Goal: Transaction & Acquisition: Purchase product/service

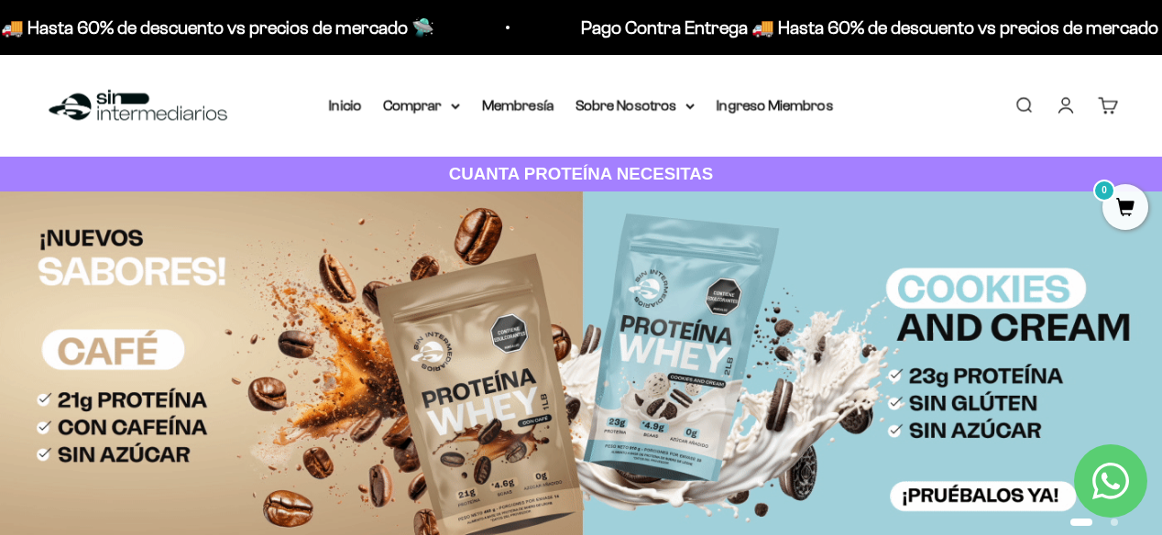
click at [1063, 95] on link "Iniciar sesión" at bounding box center [1065, 105] width 20 height 20
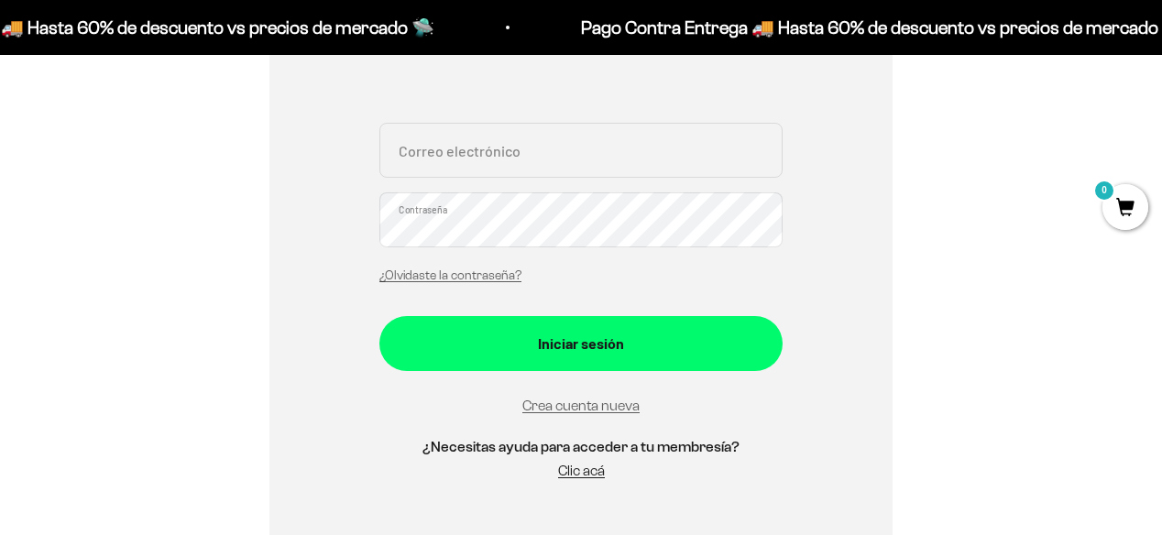
scroll to position [373, 0]
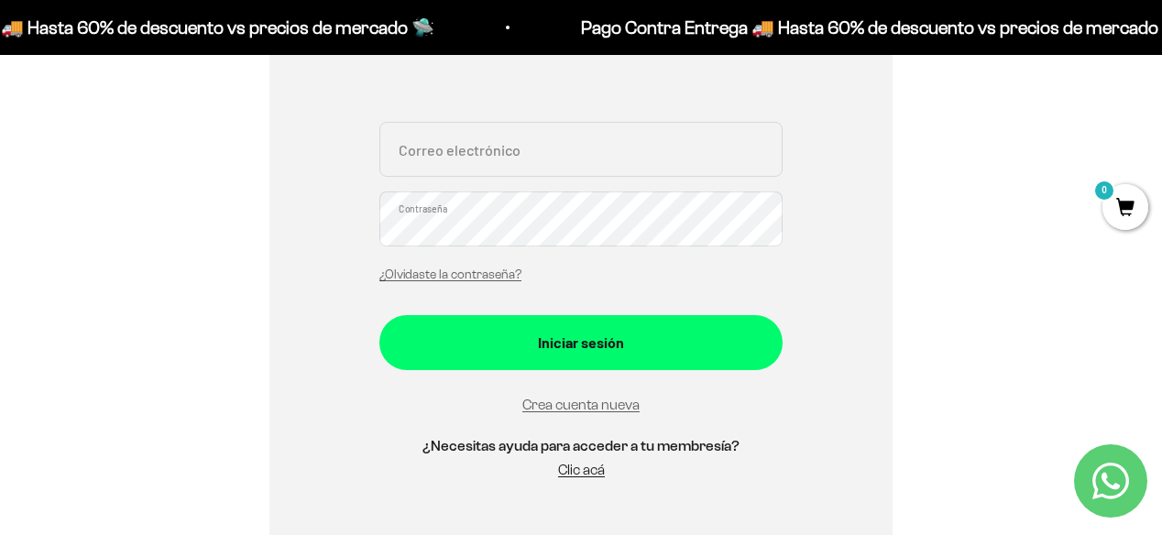
click at [486, 151] on input "Correo electrónico" at bounding box center [580, 149] width 403 height 55
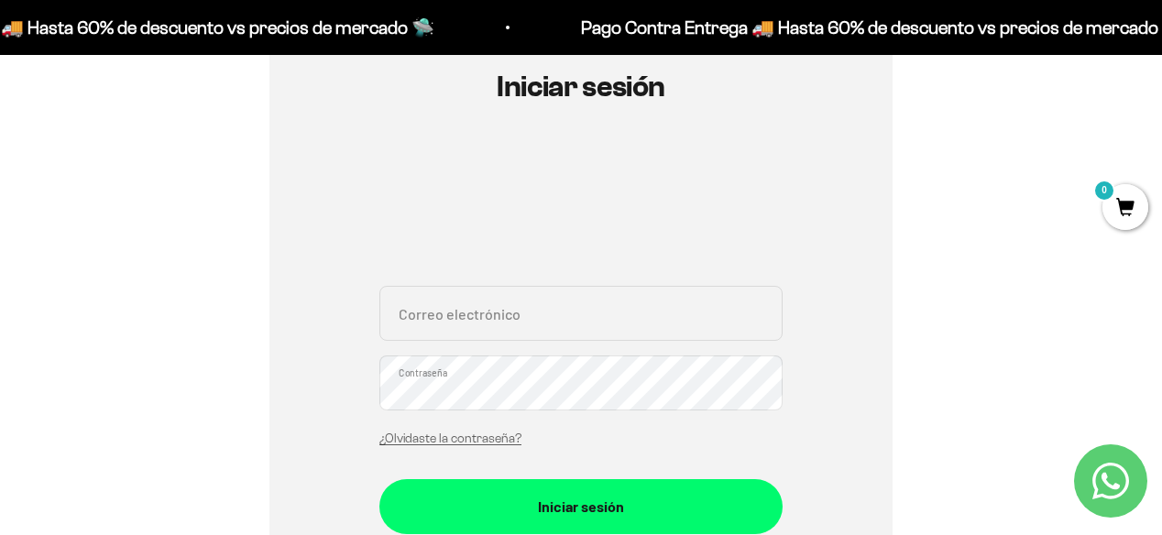
scroll to position [210, 0]
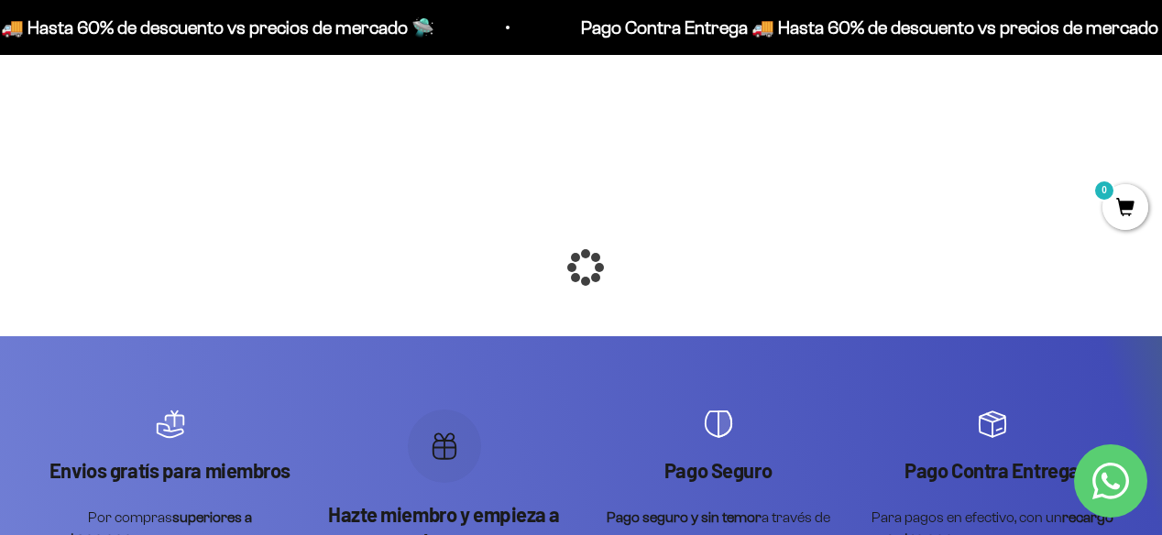
scroll to position [7, 0]
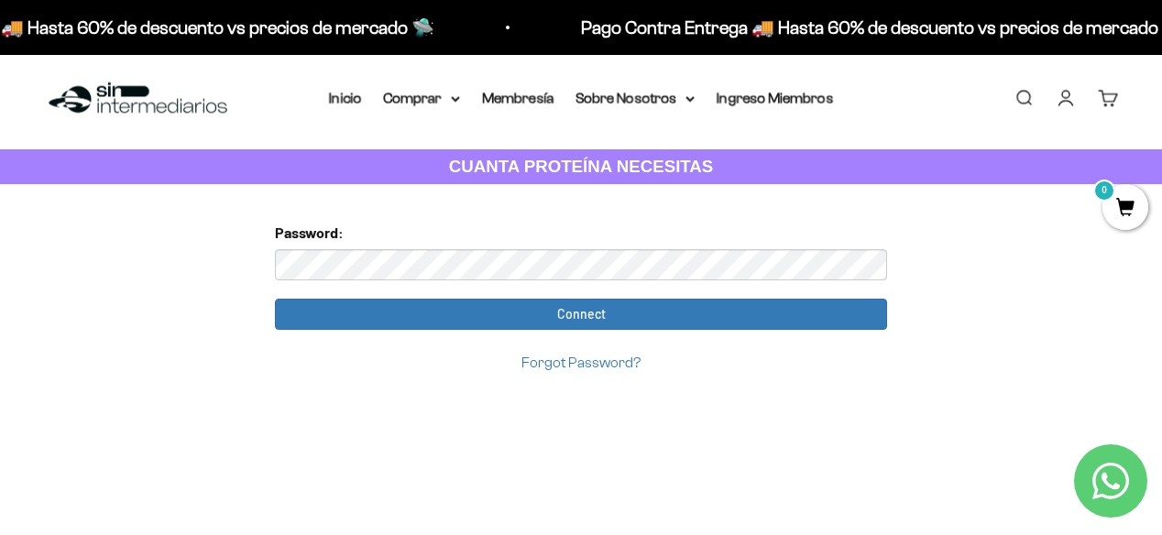
click at [275, 299] on input "Connect" at bounding box center [581, 314] width 612 height 31
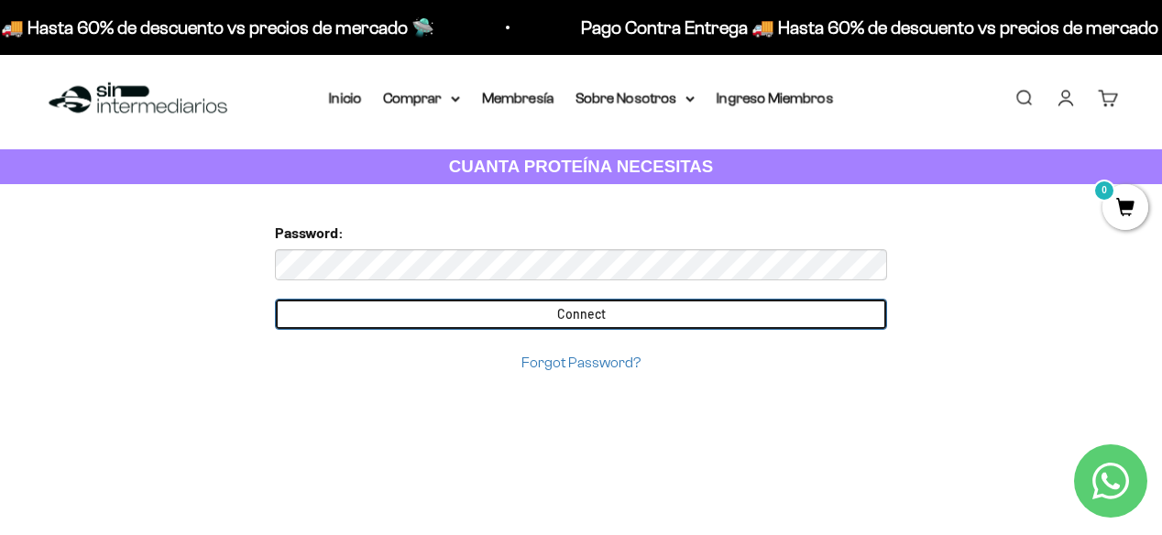
click at [352, 301] on input "Connect" at bounding box center [581, 314] width 612 height 31
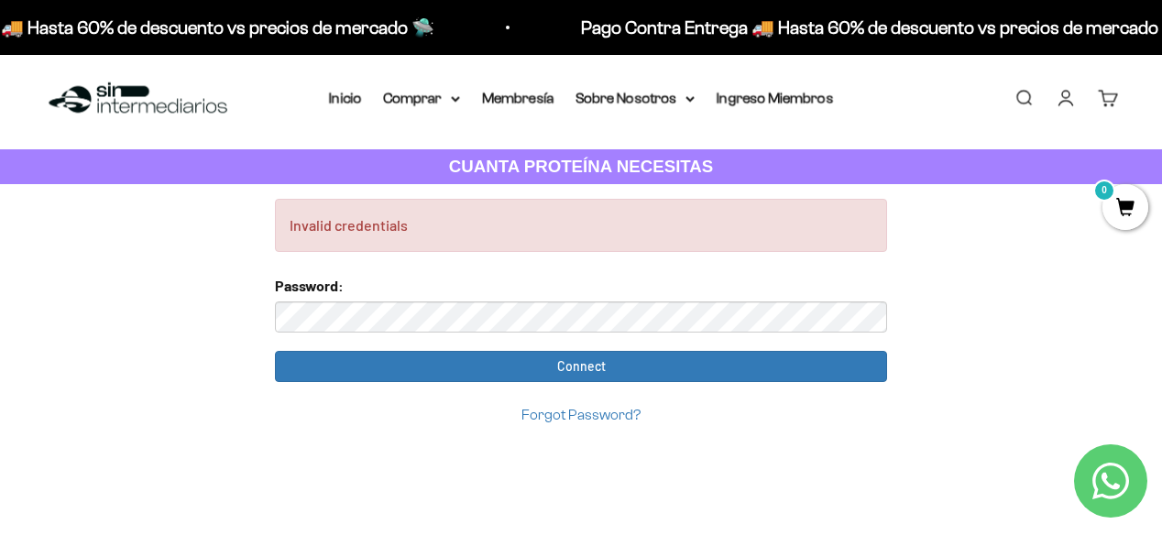
click at [275, 351] on input "Connect" at bounding box center [581, 366] width 612 height 31
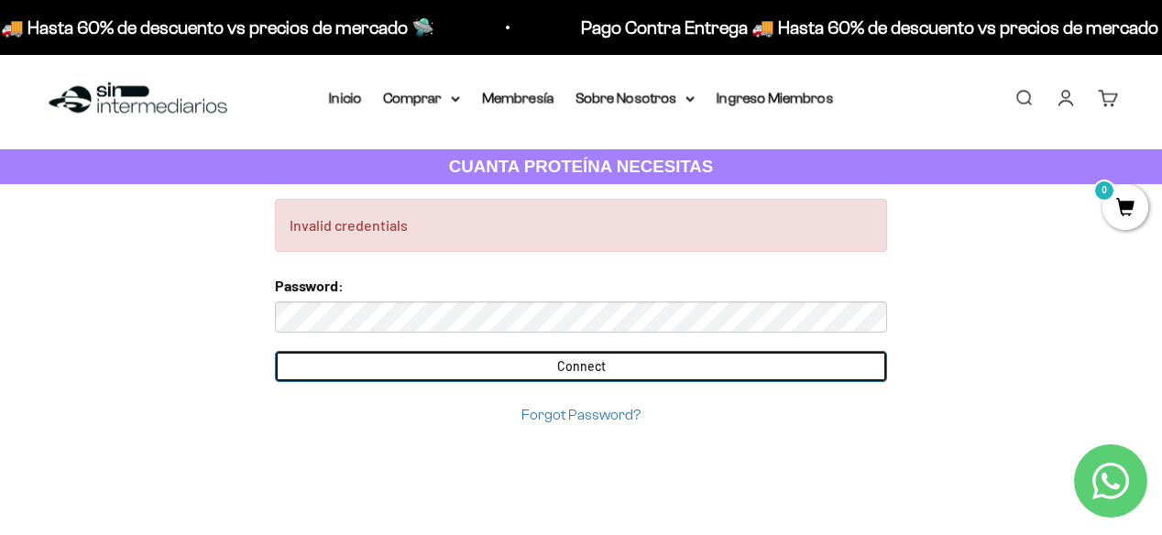
click at [321, 356] on input "Connect" at bounding box center [581, 366] width 612 height 31
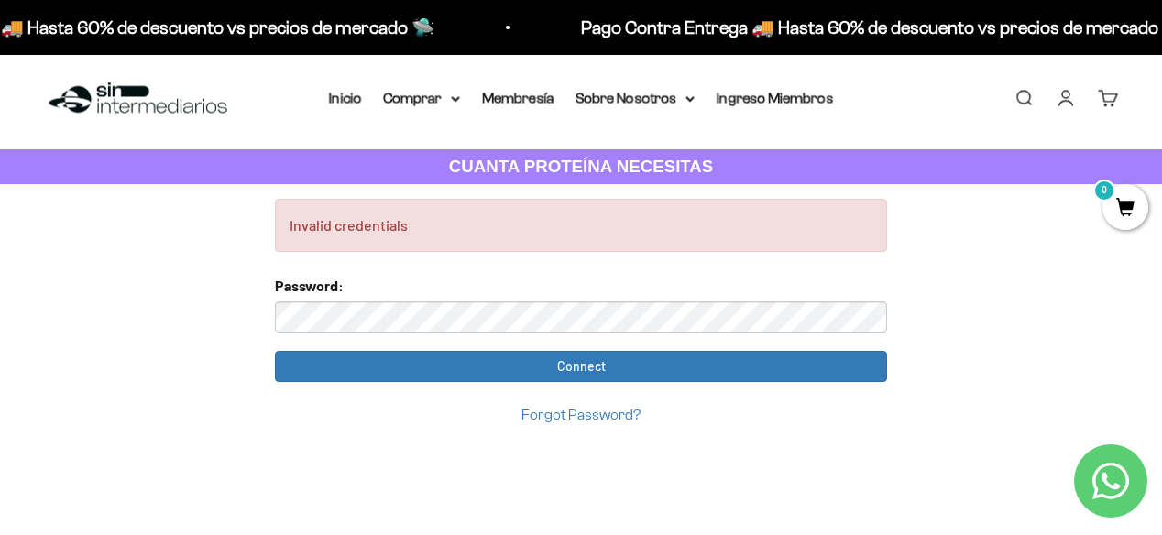
click at [515, 300] on div "Password:" at bounding box center [581, 303] width 612 height 59
click at [350, 349] on form "Password: Connect Forgot Password?" at bounding box center [581, 350] width 612 height 153
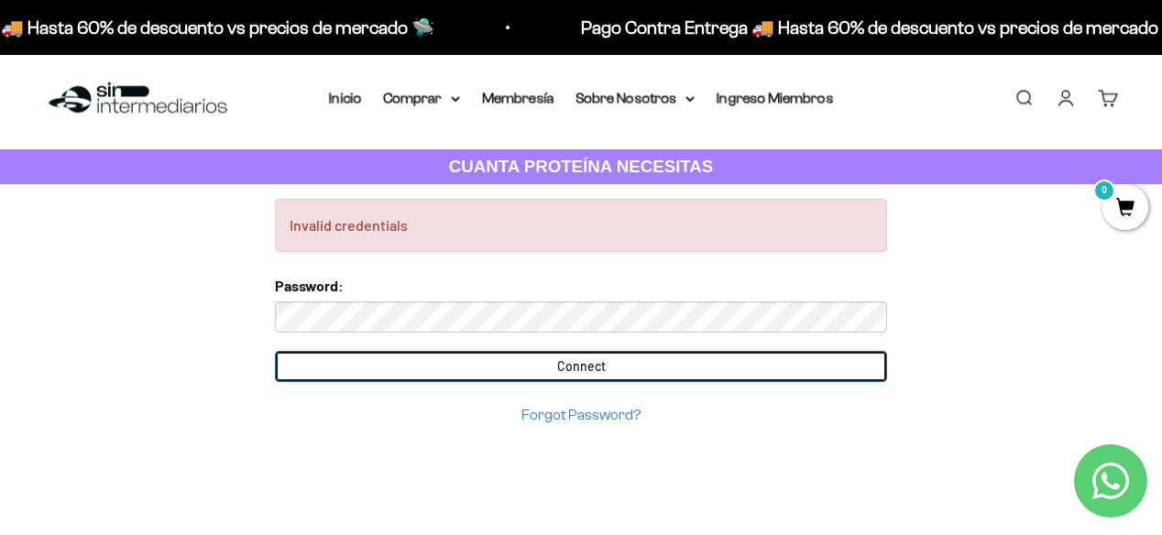
click at [352, 360] on input "Connect" at bounding box center [581, 366] width 612 height 31
click at [329, 369] on input "Connect" at bounding box center [581, 366] width 612 height 31
click at [714, 364] on input "Connect" at bounding box center [581, 366] width 612 height 31
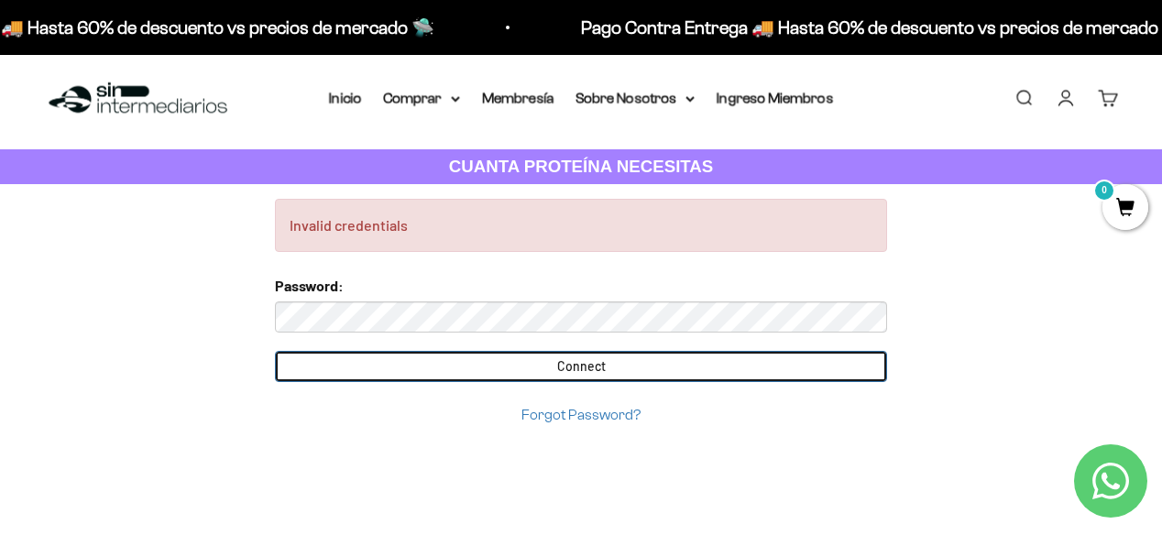
click at [677, 366] on input "Connect" at bounding box center [581, 366] width 612 height 31
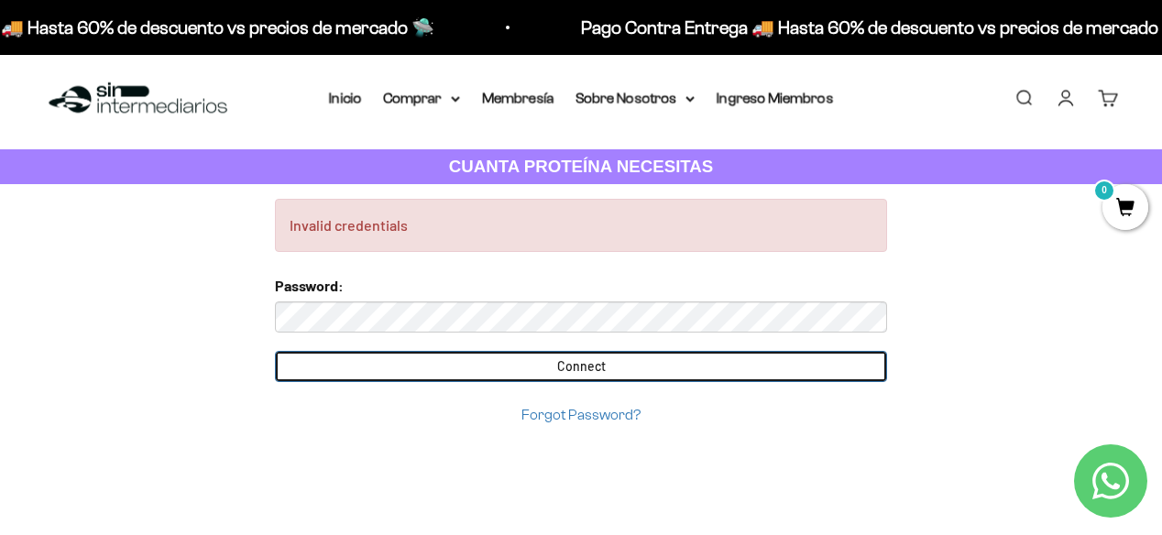
click at [677, 366] on input "Connect" at bounding box center [581, 366] width 612 height 31
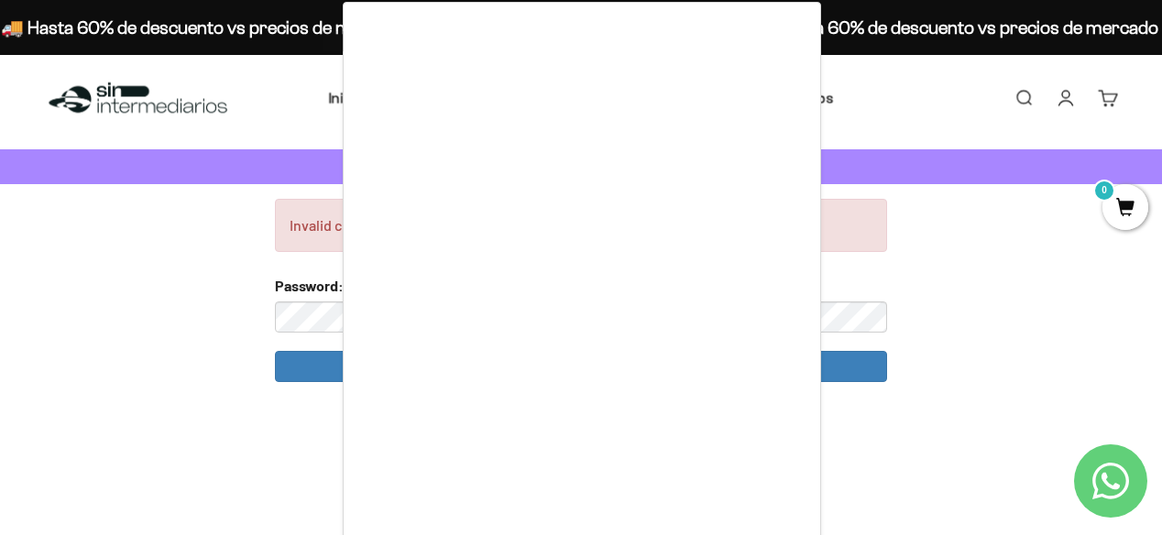
scroll to position [0, 0]
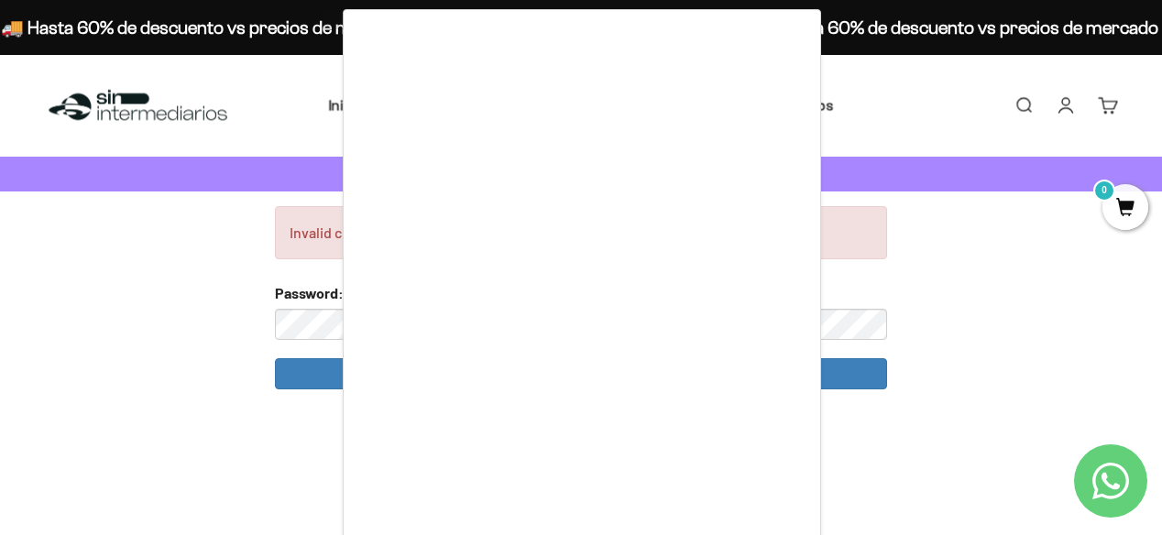
click at [203, 262] on div at bounding box center [581, 267] width 1162 height 535
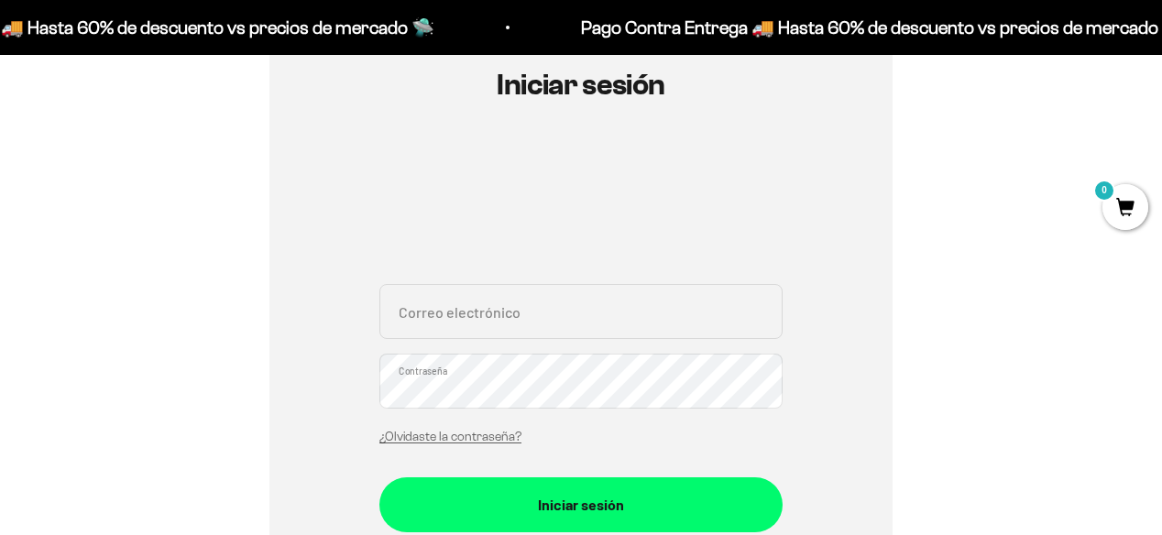
scroll to position [210, 0]
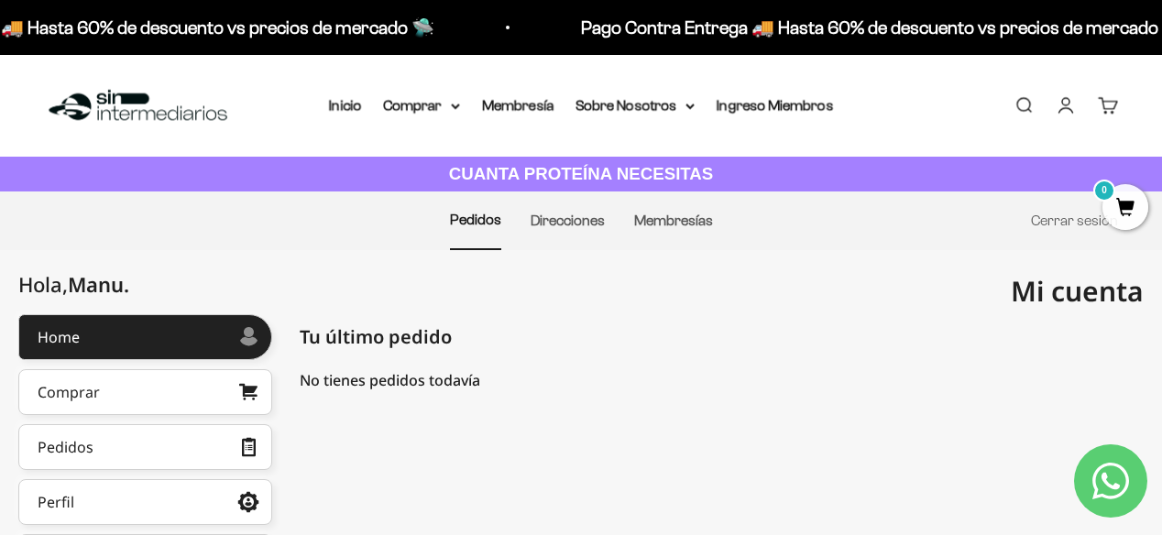
click at [1118, 112] on link "Carrito 0" at bounding box center [1107, 105] width 20 height 20
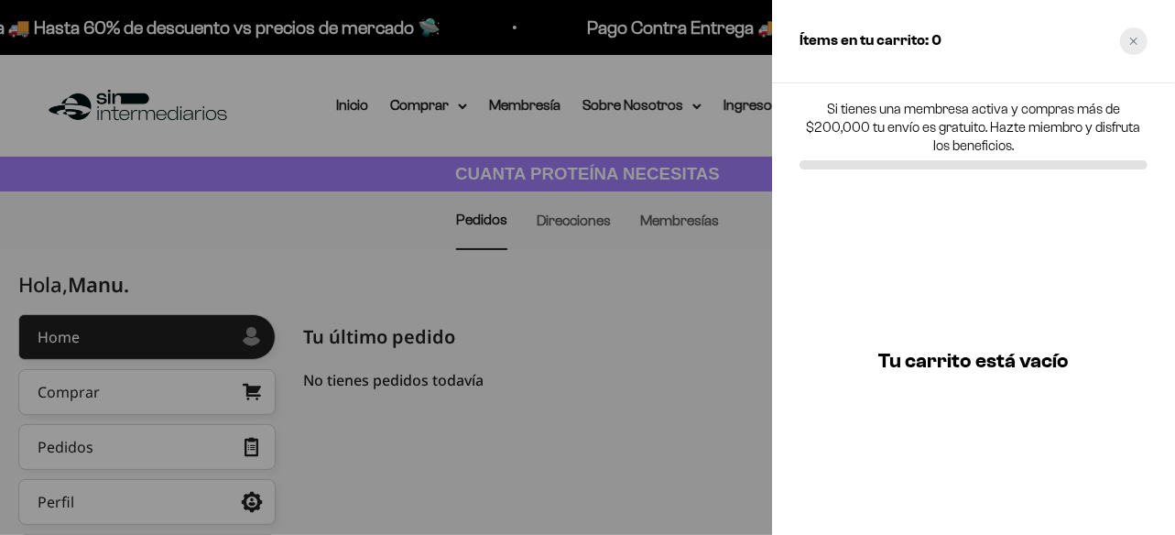
click at [1126, 38] on div "Close cart" at bounding box center [1133, 40] width 27 height 27
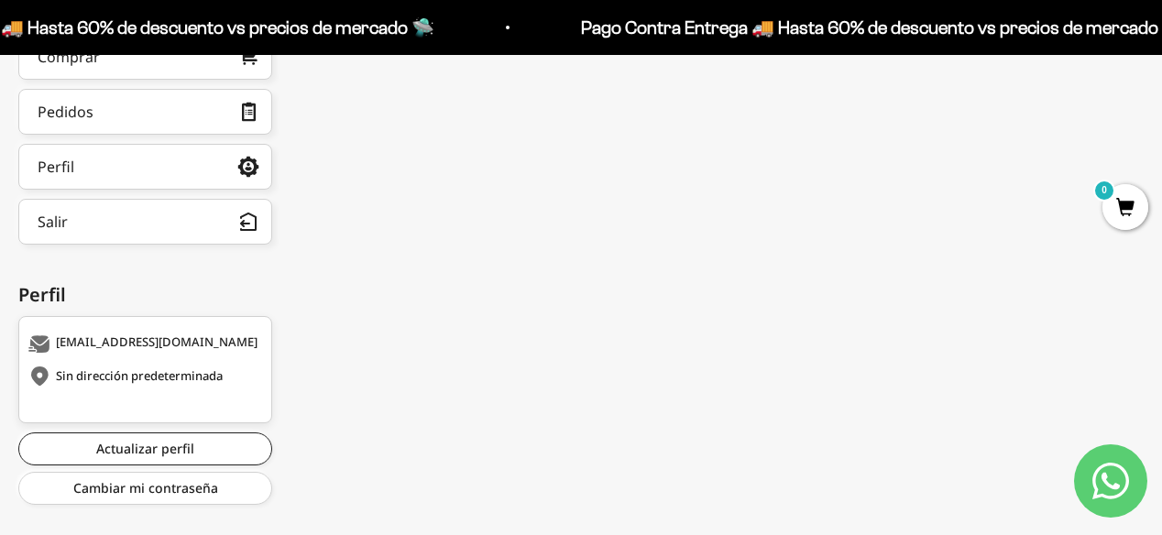
scroll to position [238, 0]
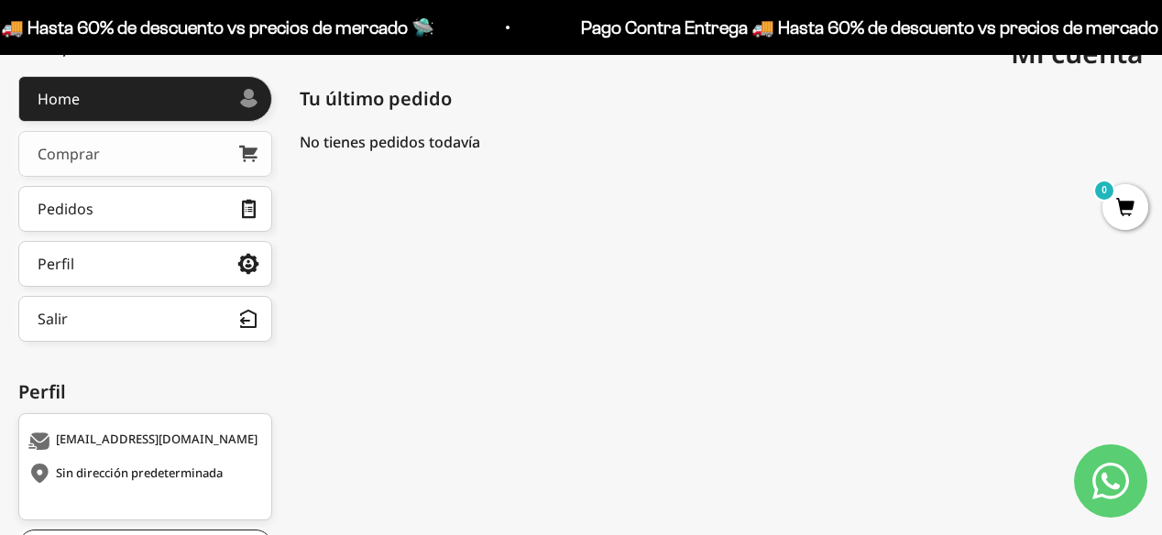
click at [214, 166] on link "Comprar" at bounding box center [145, 154] width 254 height 46
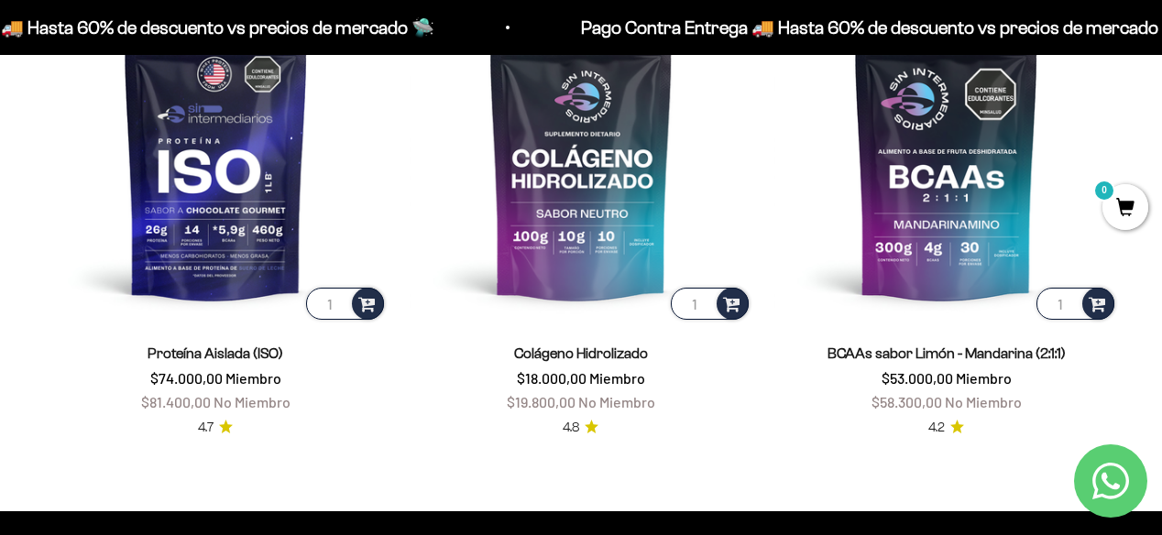
scroll to position [1241, 0]
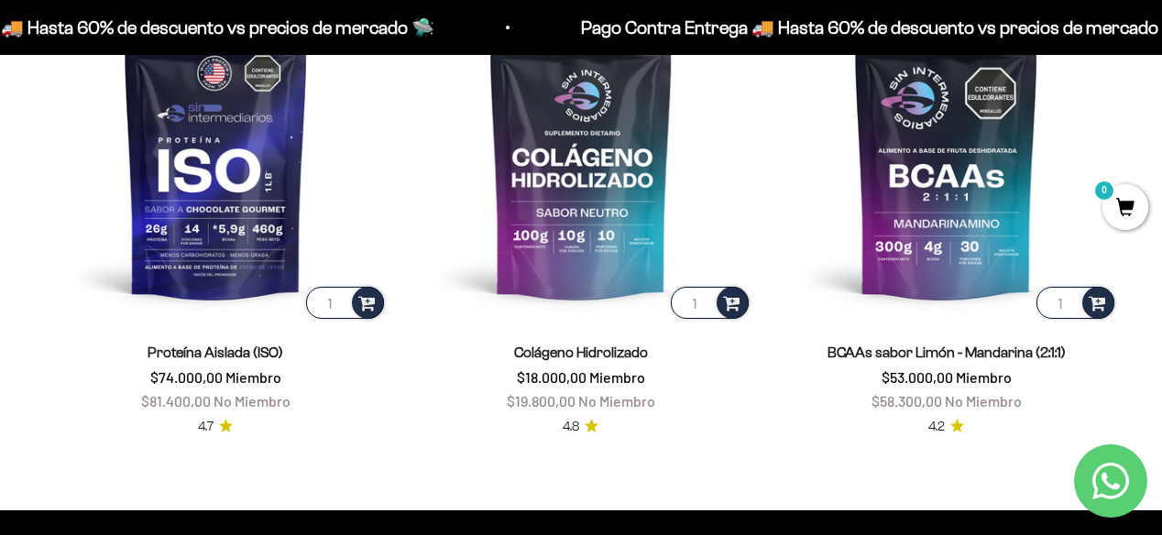
click at [229, 347] on link "Proteína Aislada (ISO)" at bounding box center [215, 352] width 136 height 16
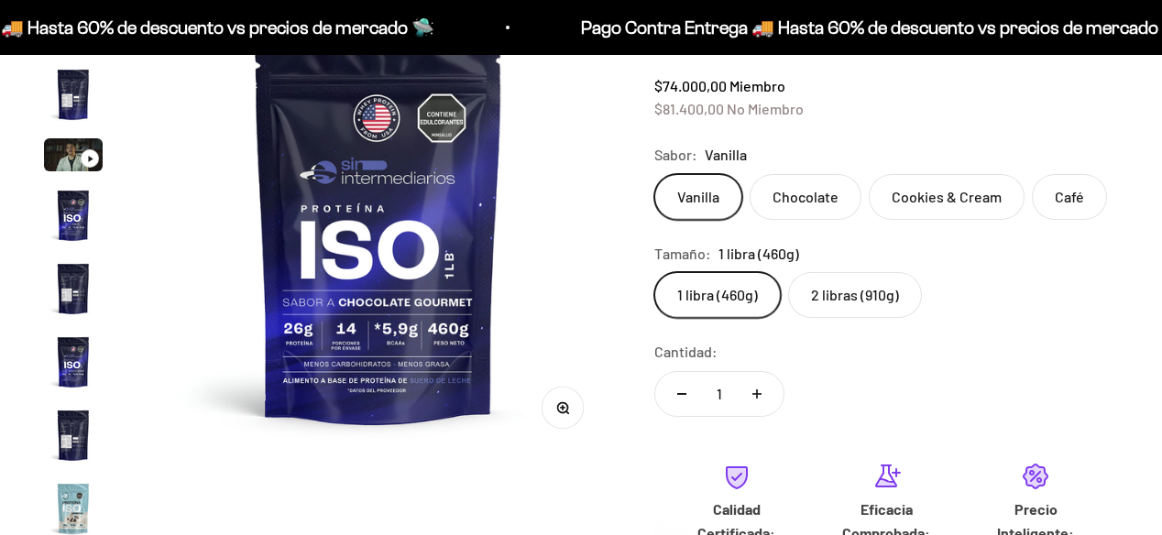
scroll to position [661, 0]
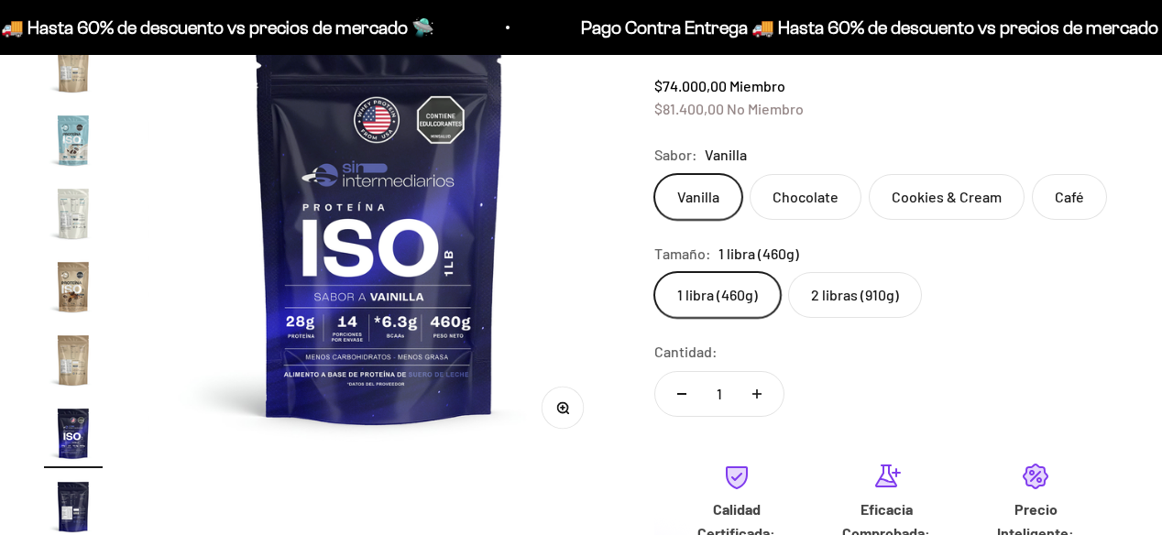
click at [854, 303] on label "2 libras (910g)" at bounding box center [855, 295] width 134 height 46
click at [654, 272] on input "2 libras (910g)" at bounding box center [653, 271] width 1 height 1
radio input "true"
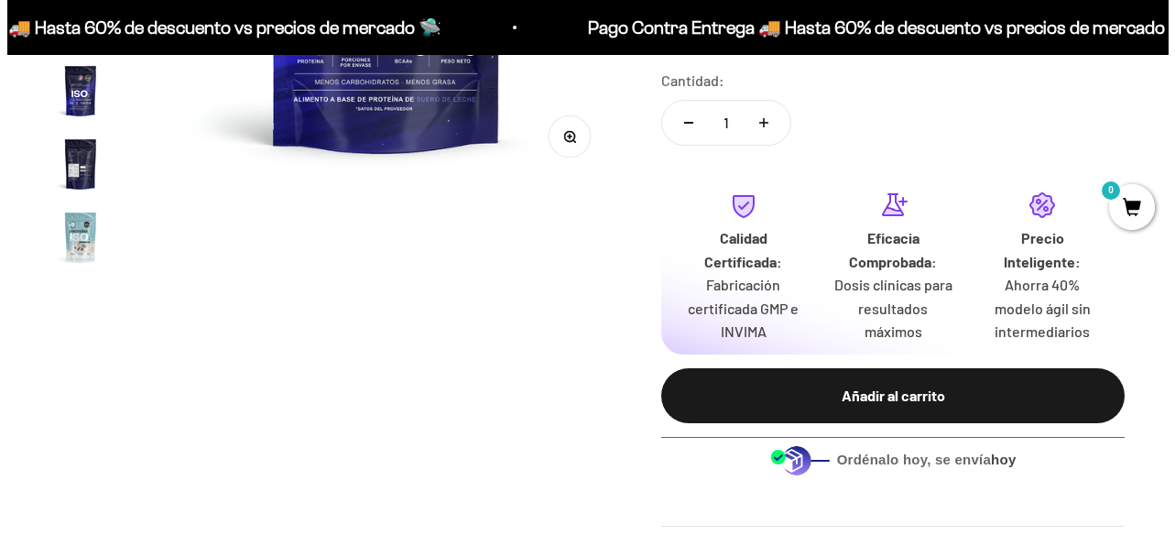
scroll to position [628, 0]
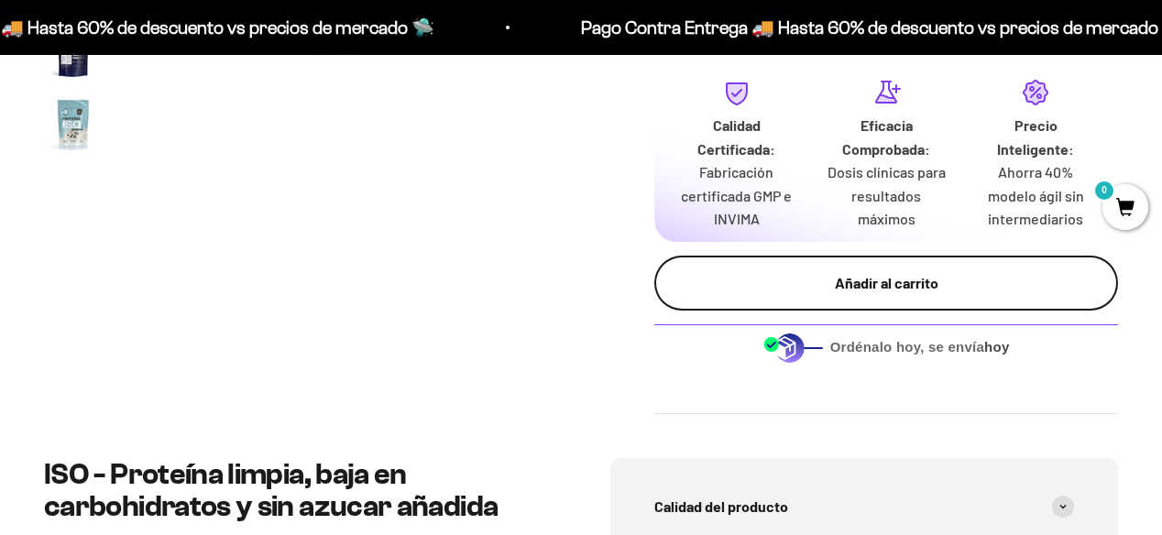
click at [927, 281] on div "Añadir al carrito" at bounding box center [886, 283] width 390 height 24
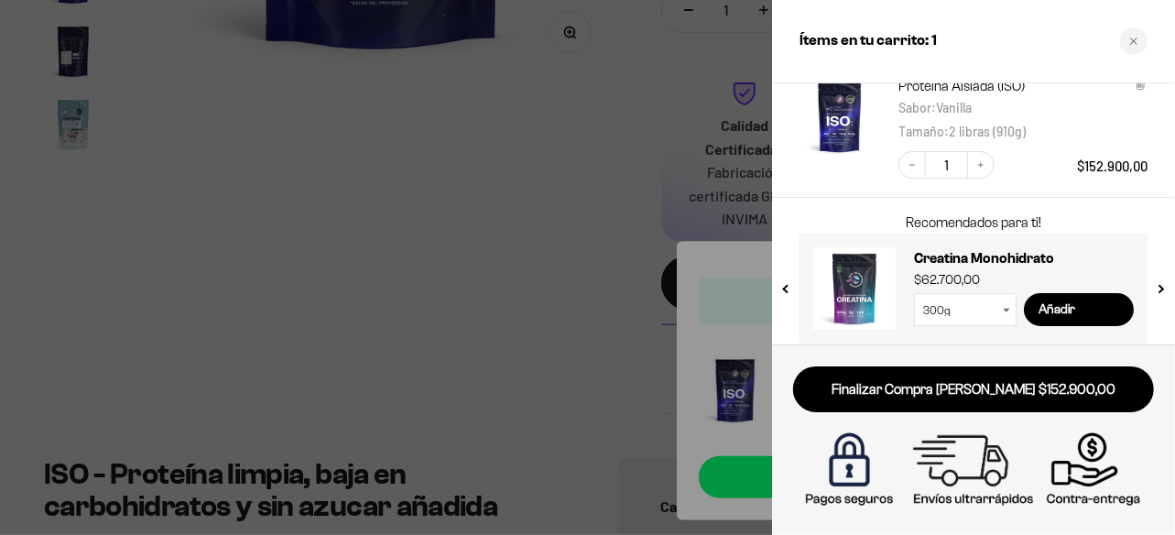
scroll to position [139, 0]
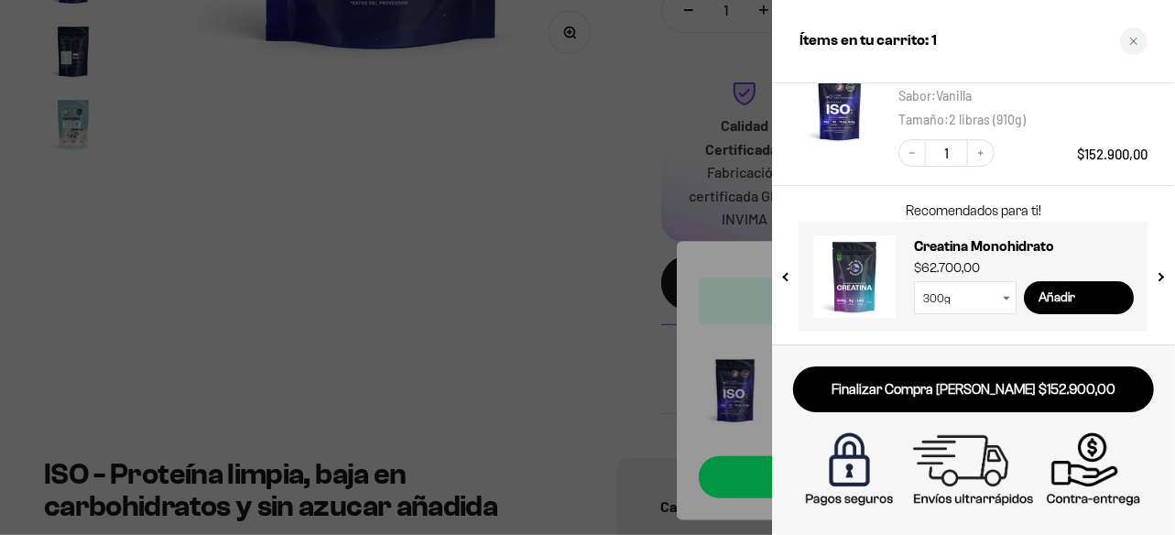
click at [1161, 277] on button "next slide / item" at bounding box center [1160, 271] width 16 height 110
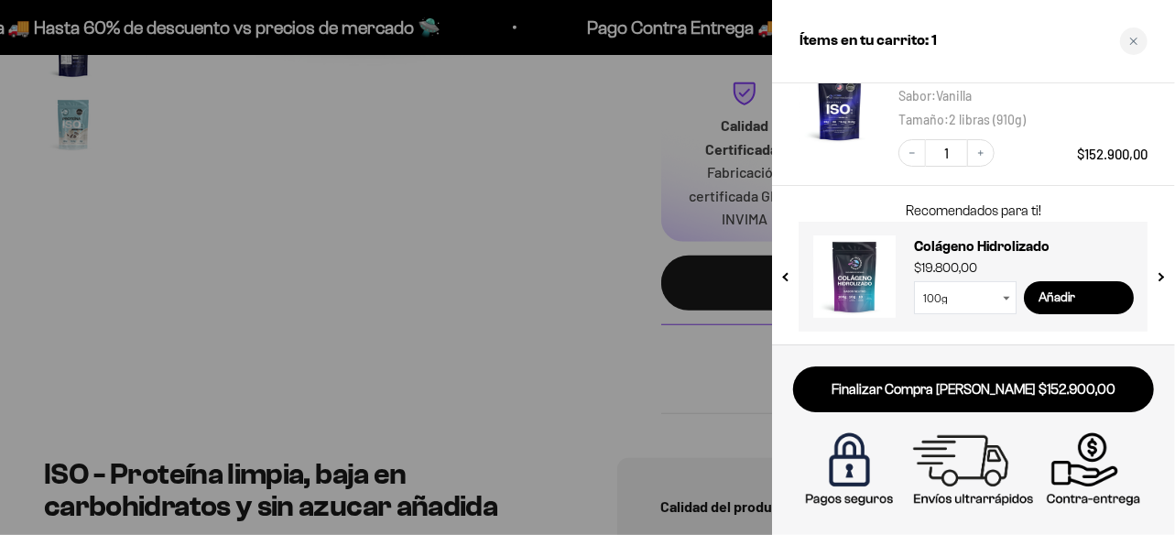
click at [984, 300] on select "100g 300g" at bounding box center [965, 297] width 103 height 33
click at [914, 281] on select "100g 300g" at bounding box center [965, 297] width 103 height 33
click at [970, 301] on select "100g 300g" at bounding box center [965, 297] width 103 height 33
click at [914, 281] on select "100g 300g" at bounding box center [965, 297] width 103 height 33
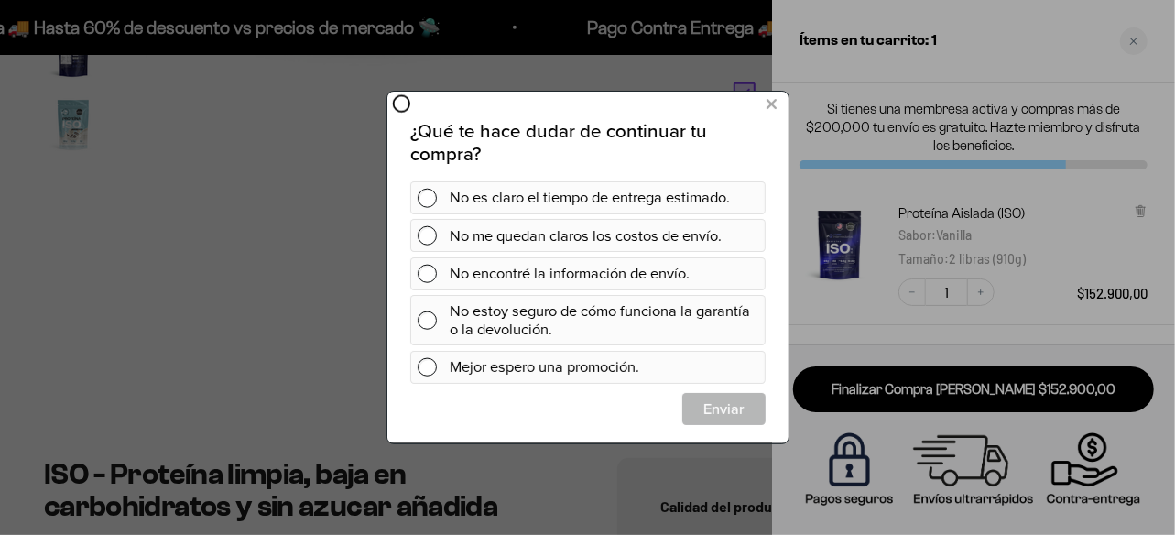
scroll to position [0, 0]
click at [773, 100] on icon at bounding box center [771, 105] width 10 height 25
click at [768, 107] on icon at bounding box center [771, 105] width 10 height 25
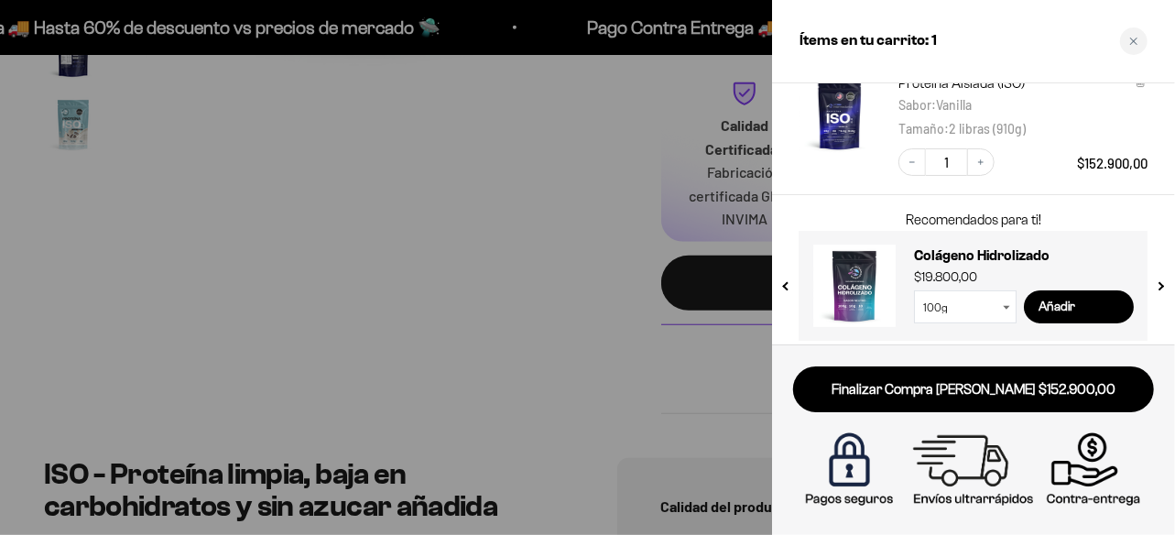
scroll to position [139, 0]
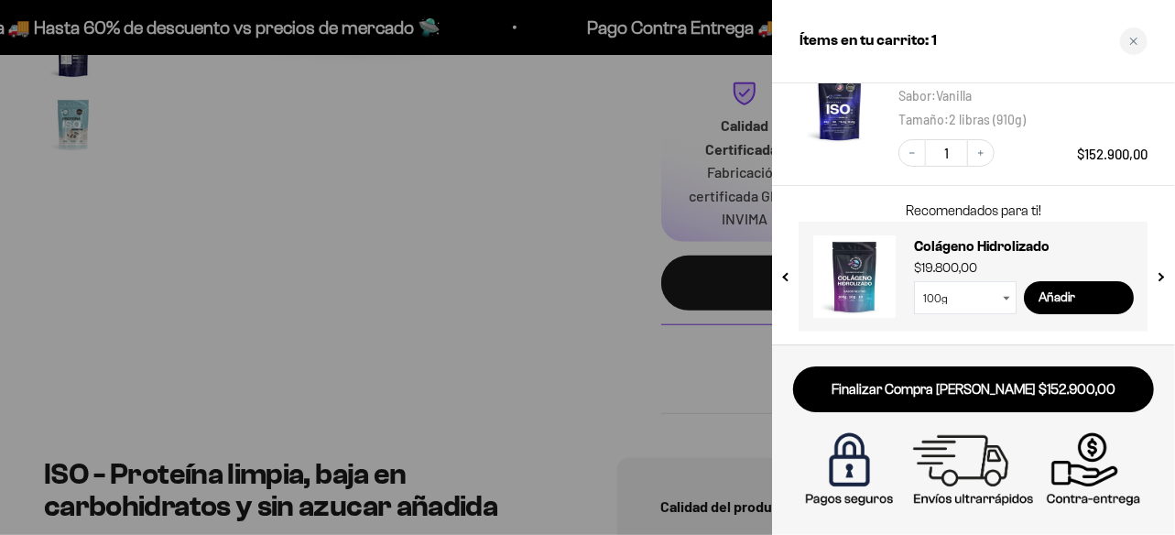
click at [994, 298] on select "100g 300g" at bounding box center [965, 297] width 103 height 33
click at [914, 281] on select "100g 300g" at bounding box center [965, 297] width 103 height 33
click at [955, 296] on select "100g 300g" at bounding box center [965, 297] width 103 height 33
select select "42749434200273"
click at [914, 281] on select "100g 300g" at bounding box center [965, 297] width 103 height 33
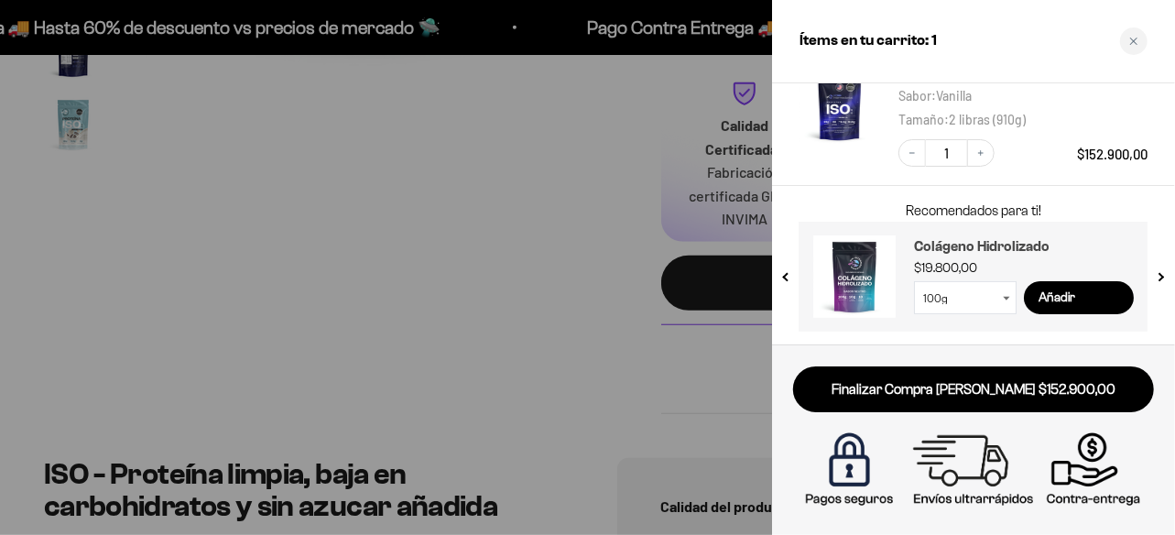
click at [940, 246] on h3 "Colágeno Hidrolizado" at bounding box center [1024, 246] width 220 height 22
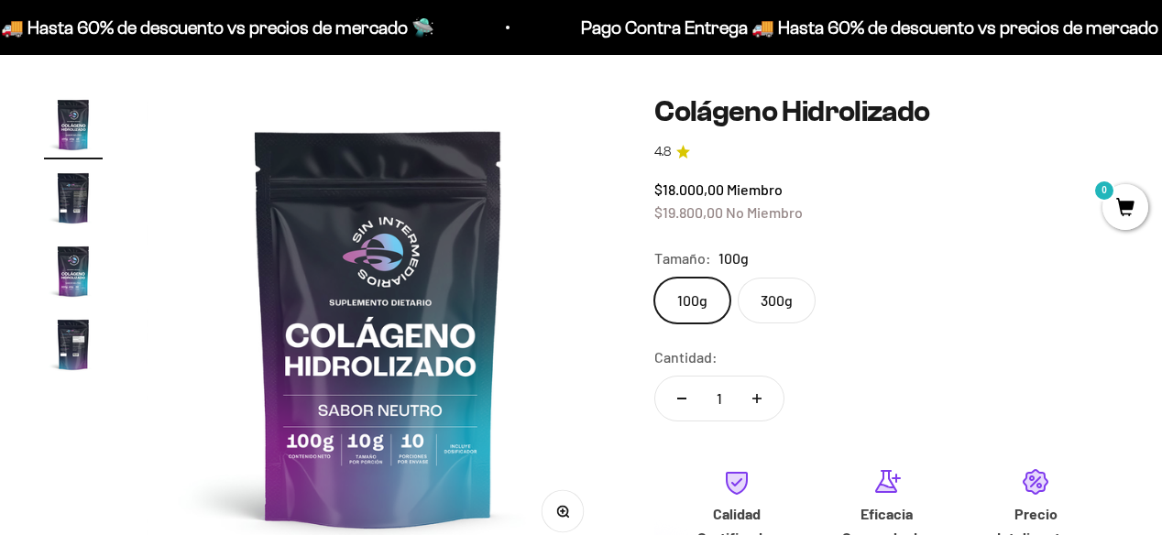
scroll to position [139, 0]
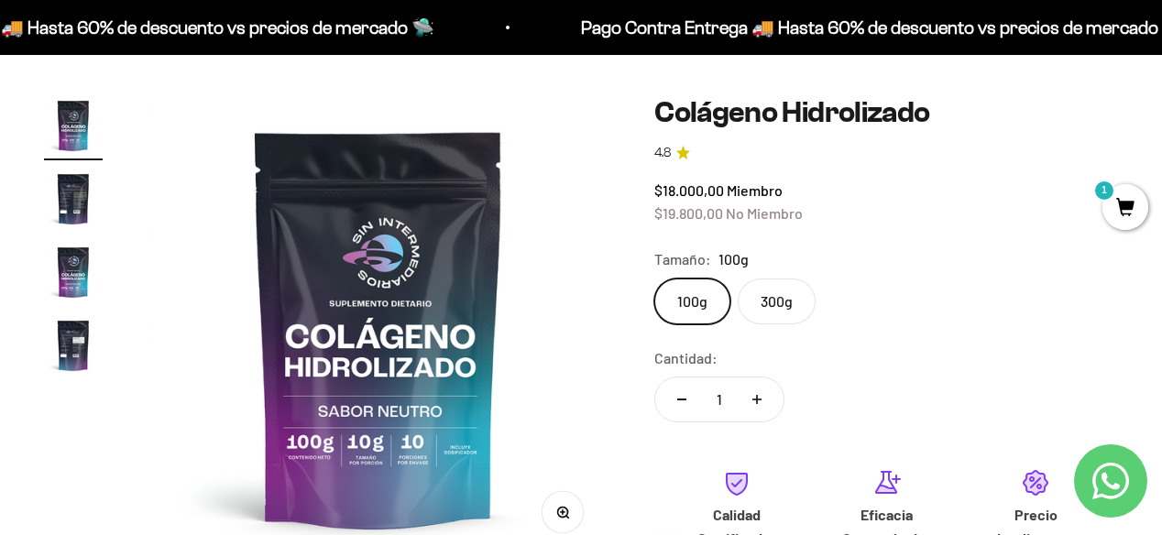
click at [91, 196] on img "Ir al artículo 2" at bounding box center [73, 198] width 59 height 59
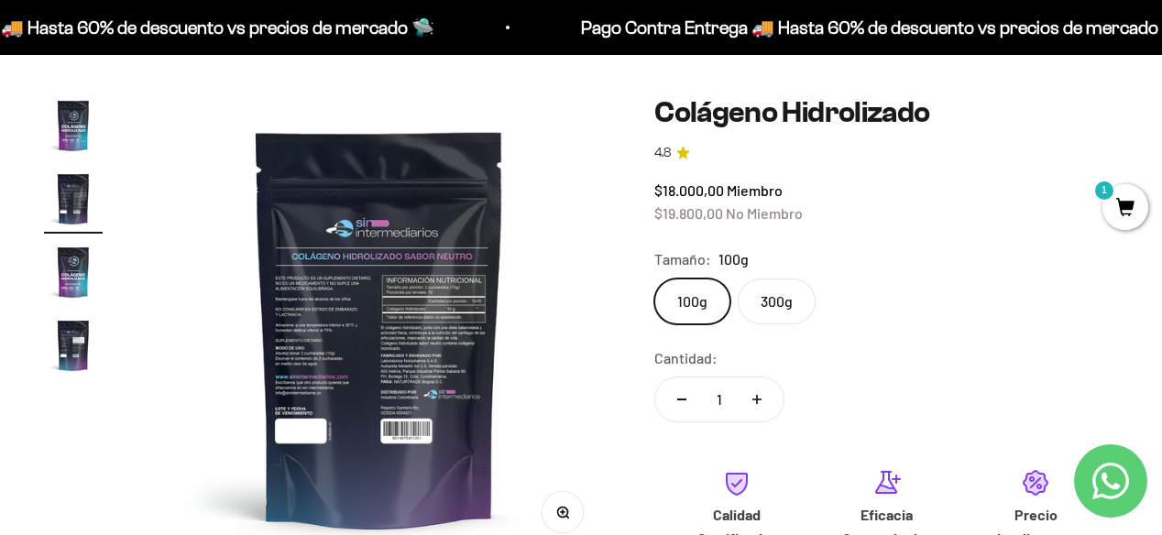
scroll to position [0, 475]
click at [81, 252] on img "Ir al artículo 3" at bounding box center [73, 272] width 59 height 59
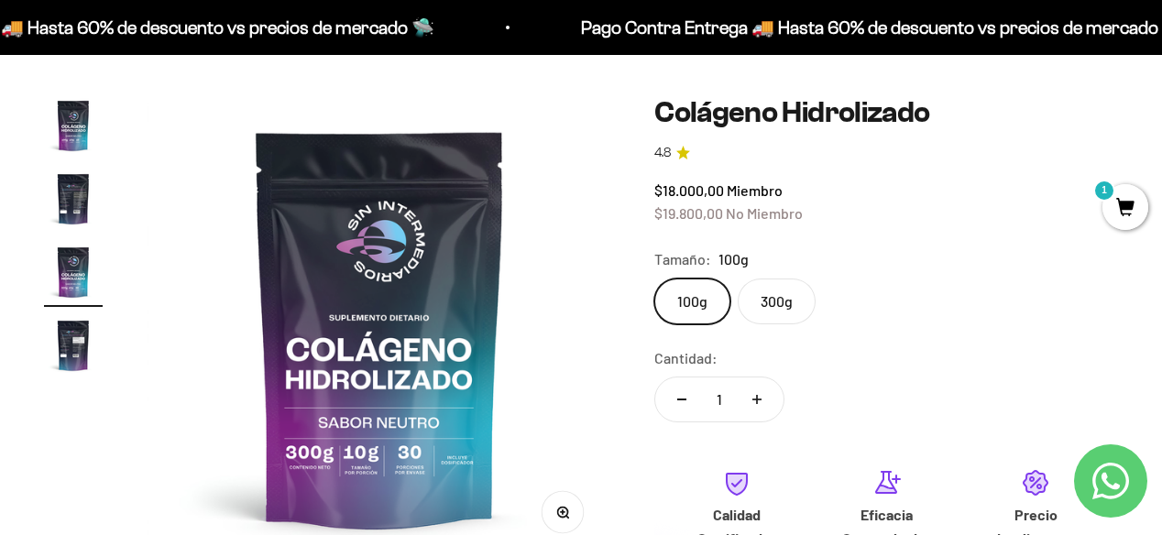
scroll to position [0, 949]
click at [79, 329] on img "Ir al artículo 4" at bounding box center [73, 345] width 59 height 59
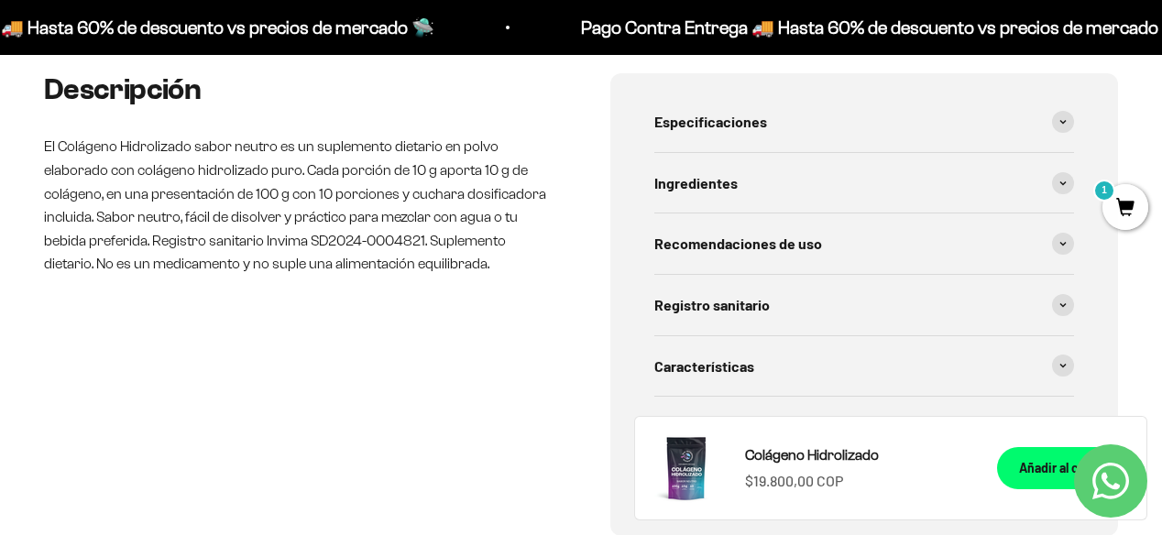
scroll to position [916, 0]
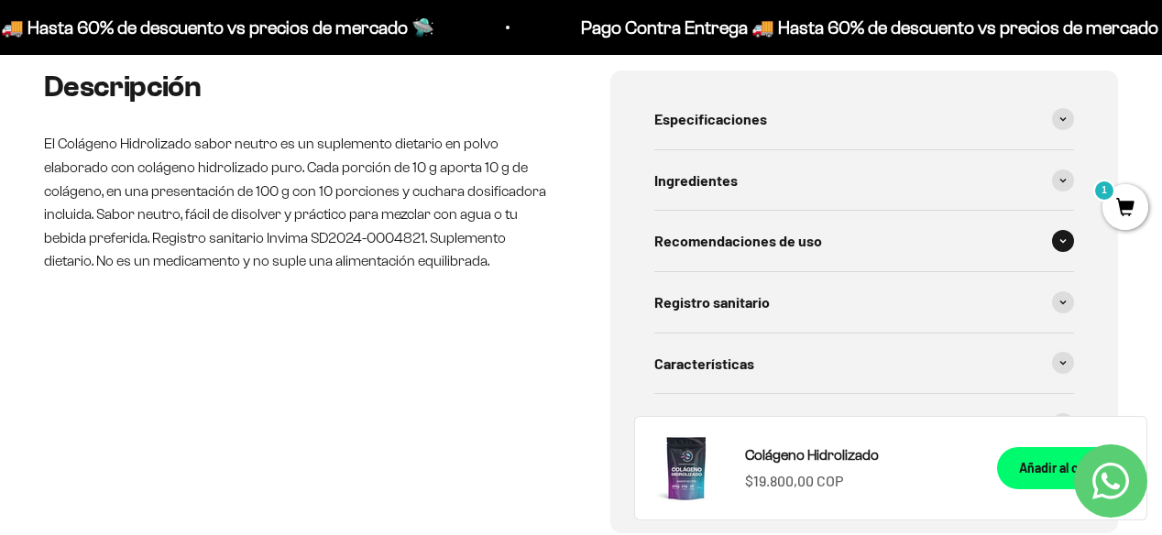
click at [841, 220] on div "Recomendaciones de uso" at bounding box center [864, 241] width 420 height 60
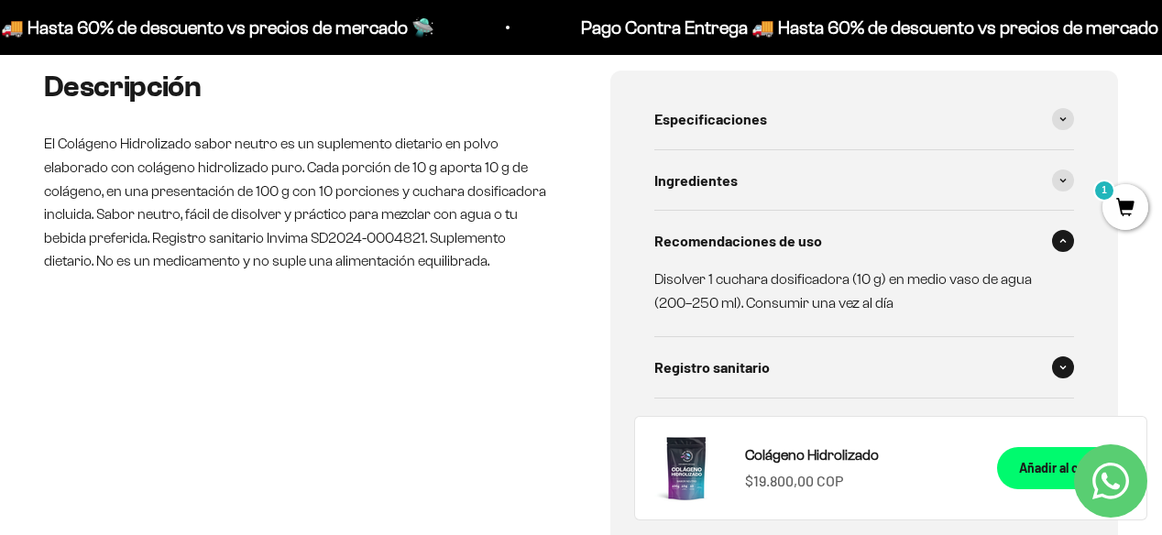
click at [811, 357] on div "Registro sanitario" at bounding box center [864, 367] width 420 height 60
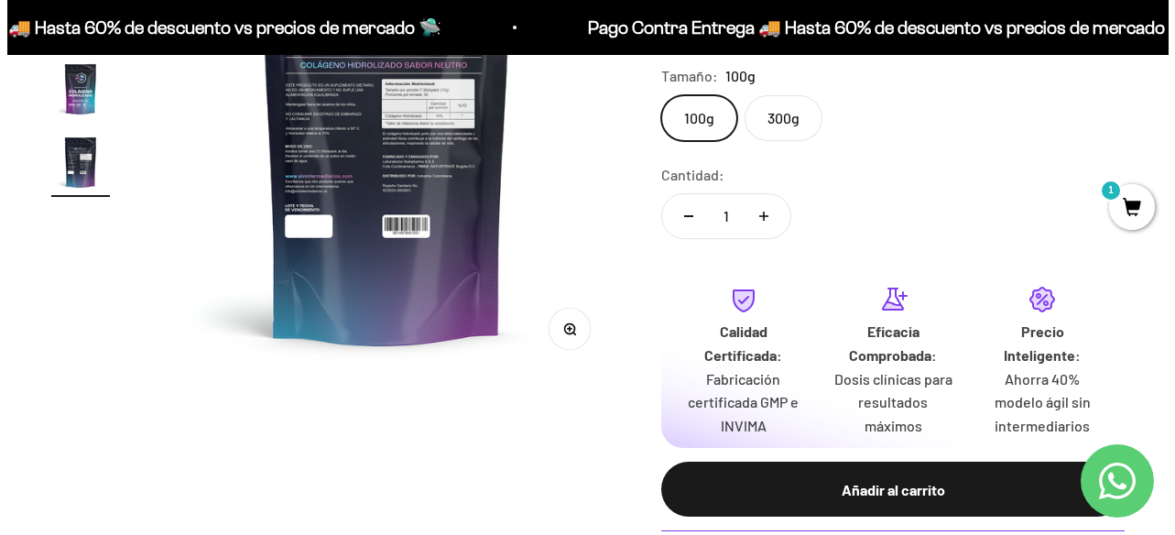
scroll to position [351, 0]
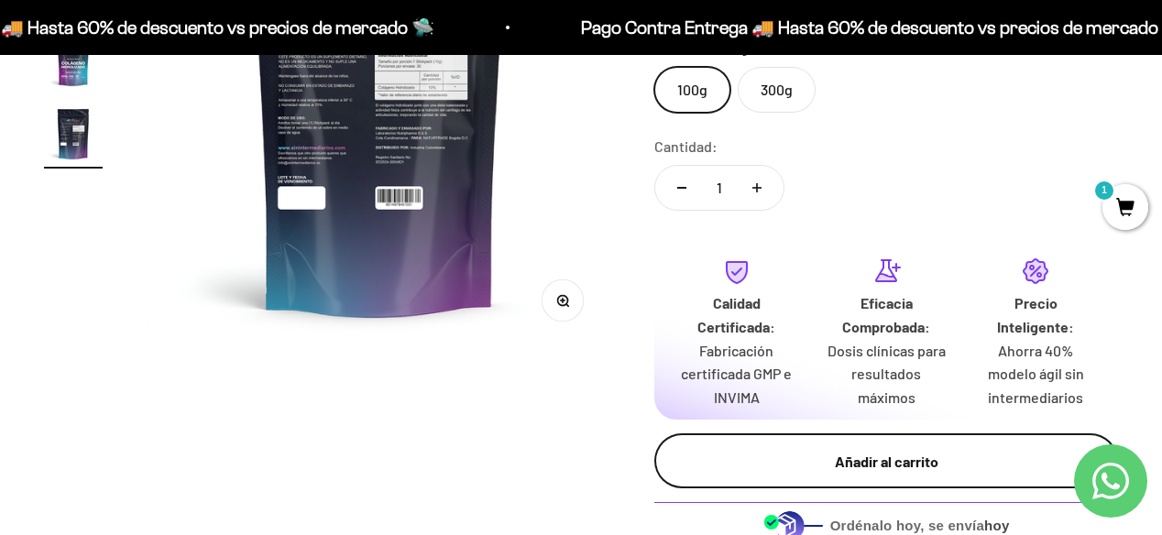
click at [843, 459] on div "Añadir al carrito" at bounding box center [886, 462] width 390 height 24
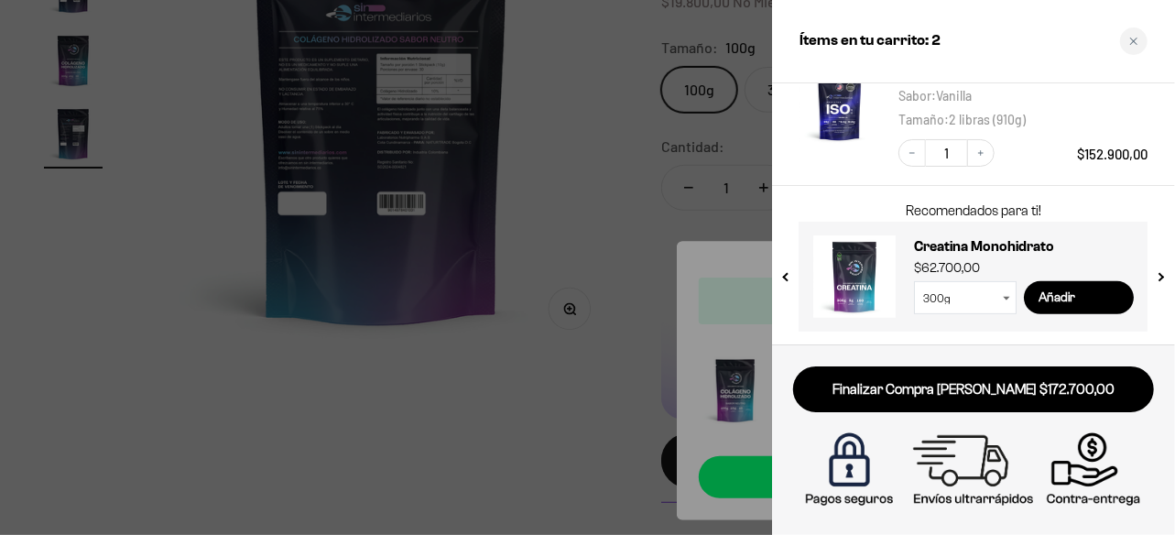
scroll to position [0, 0]
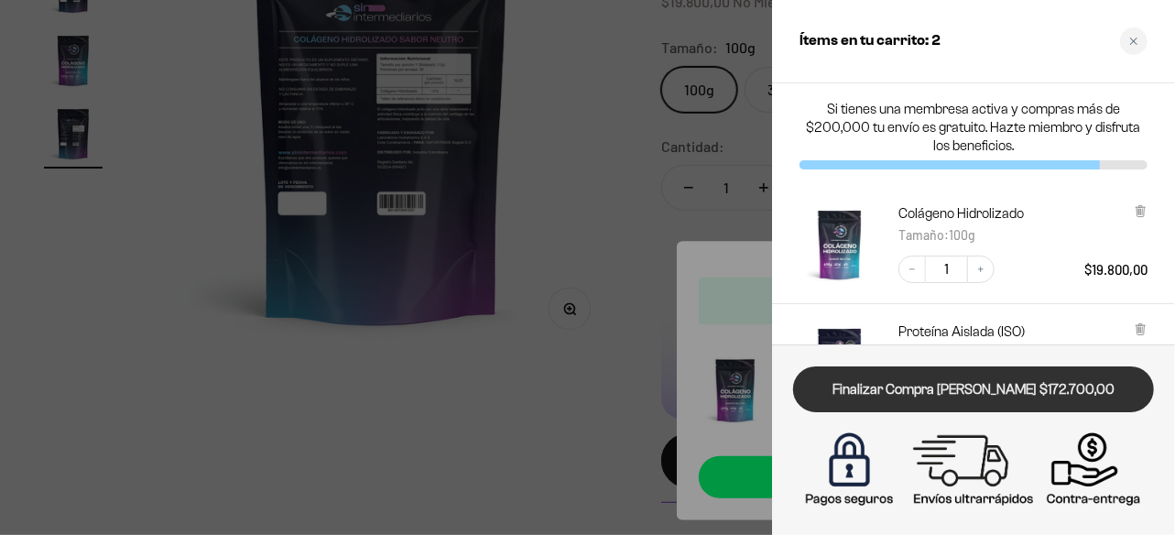
click at [981, 380] on link "Finalizar Compra [PERSON_NAME] $172.700,00" at bounding box center [973, 389] width 361 height 47
